Goal: Information Seeking & Learning: Learn about a topic

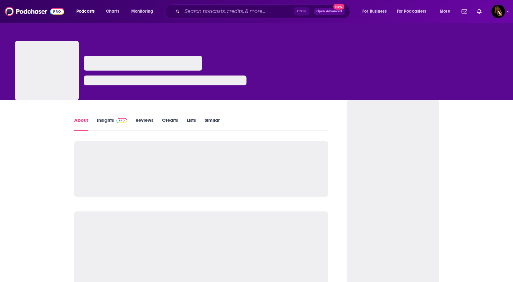
drag, startPoint x: 0, startPoint y: 0, endPoint x: 107, endPoint y: 120, distance: 160.8
click at [107, 120] on link "Insights" at bounding box center [112, 124] width 30 height 14
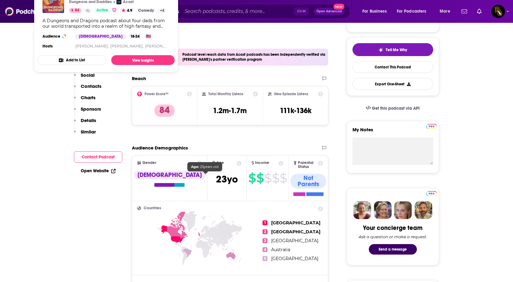
scroll to position [154, 0]
